Goal: Navigation & Orientation: Go to known website

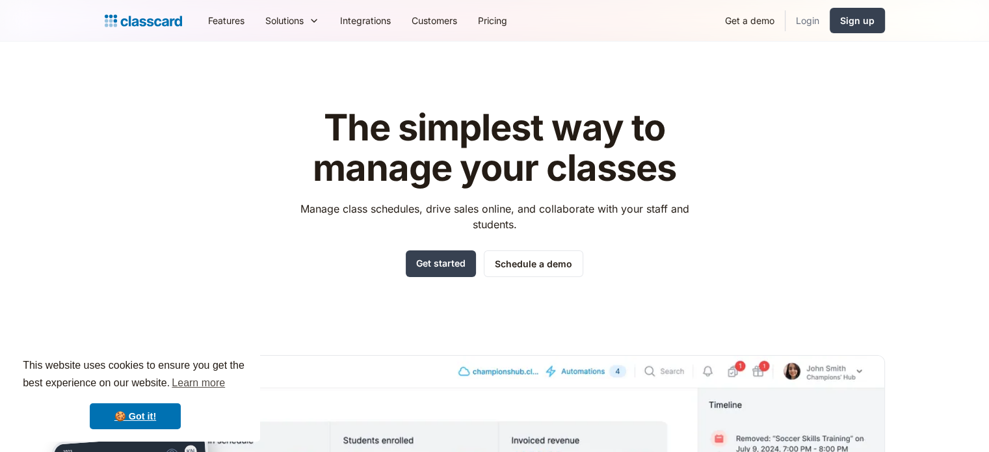
click at [803, 22] on link "Login" at bounding box center [807, 20] width 44 height 29
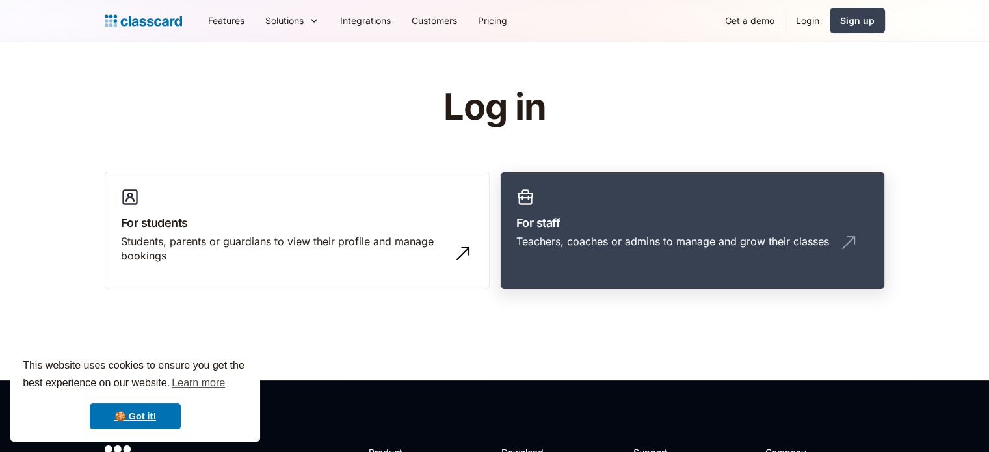
click at [640, 238] on div "Teachers, coaches or admins to manage and grow their classes" at bounding box center [672, 241] width 313 height 14
